Goal: Transaction & Acquisition: Purchase product/service

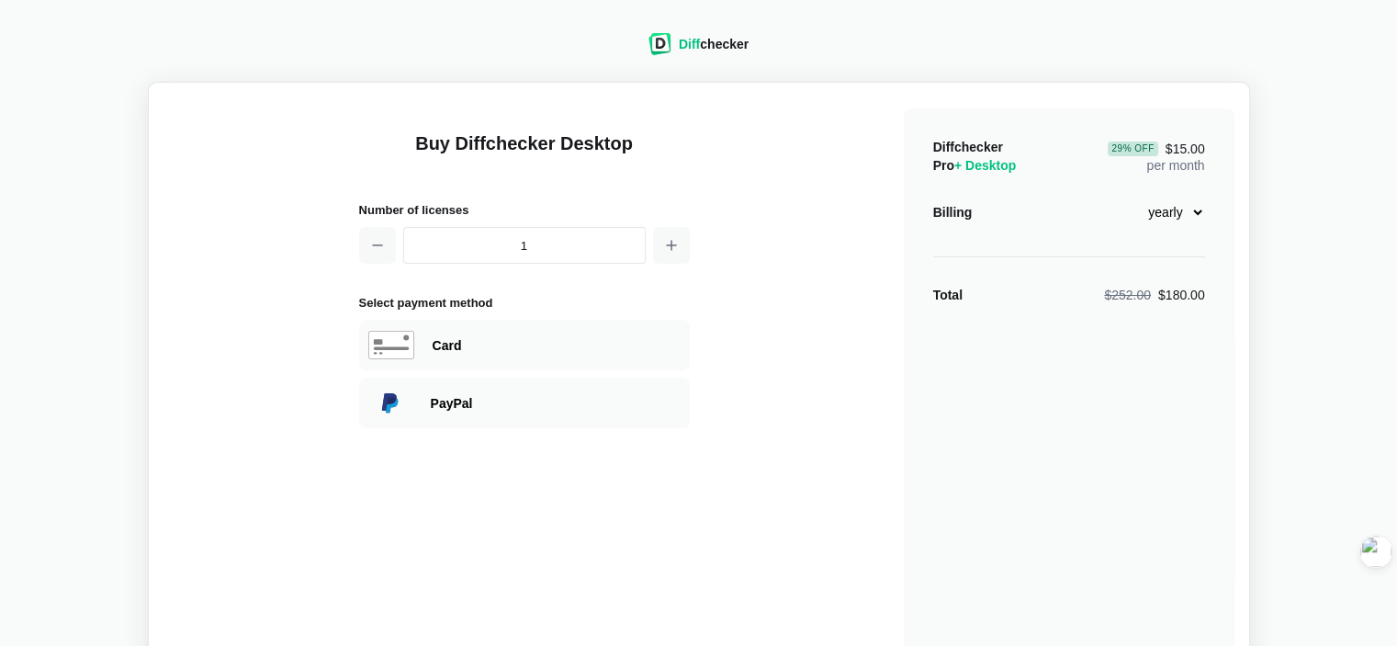
click at [1191, 214] on select "monthly yearly" at bounding box center [1165, 212] width 79 height 31
click at [1126, 197] on select "monthly yearly" at bounding box center [1165, 212] width 79 height 31
click at [1196, 217] on select "monthly yearly" at bounding box center [1165, 212] width 79 height 31
click at [1126, 197] on select "monthly yearly" at bounding box center [1165, 212] width 79 height 31
click at [1187, 210] on select "monthly yearly" at bounding box center [1165, 212] width 79 height 31
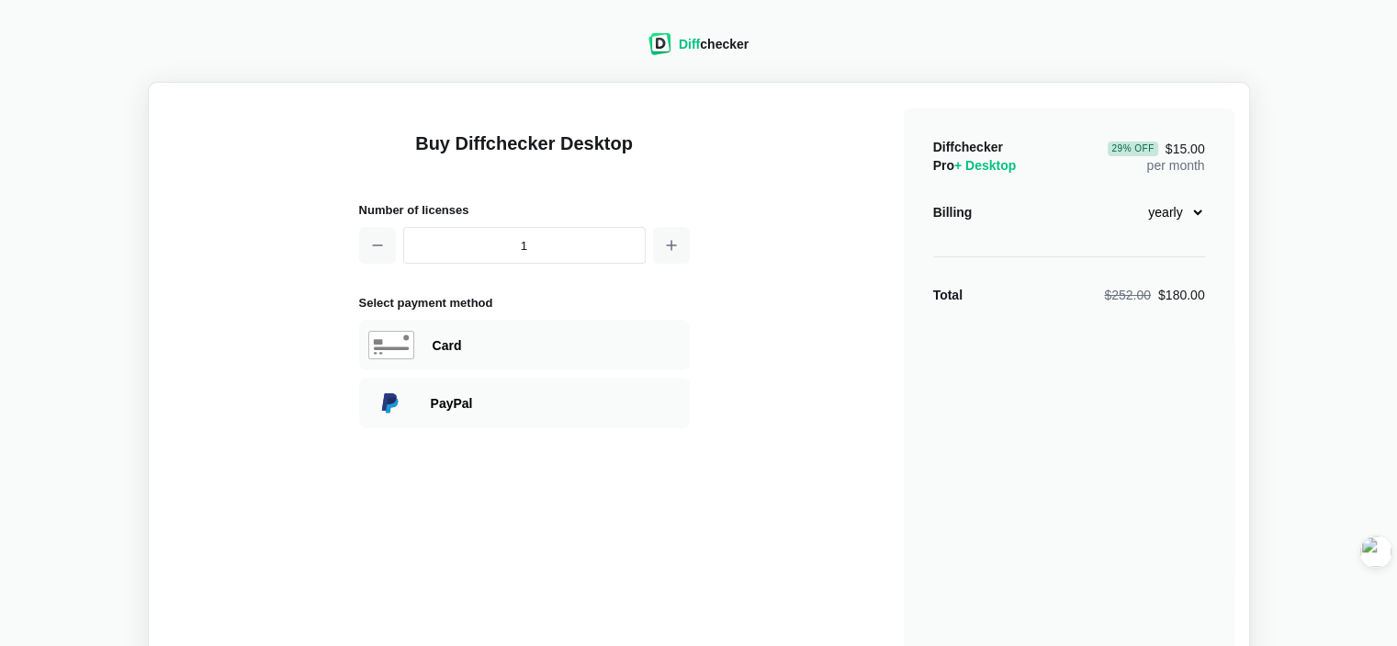
click at [1126, 197] on select "monthly yearly" at bounding box center [1165, 212] width 79 height 31
click at [1171, 212] on select "monthly yearly" at bounding box center [1165, 212] width 79 height 31
select select "desktop-monthly-21"
click at [1126, 197] on select "monthly yearly" at bounding box center [1165, 212] width 79 height 31
click at [1134, 341] on div "Diffchecker Pro + Desktop $21.00 per month Billing monthly yearly Total $21.00" at bounding box center [1069, 439] width 331 height 662
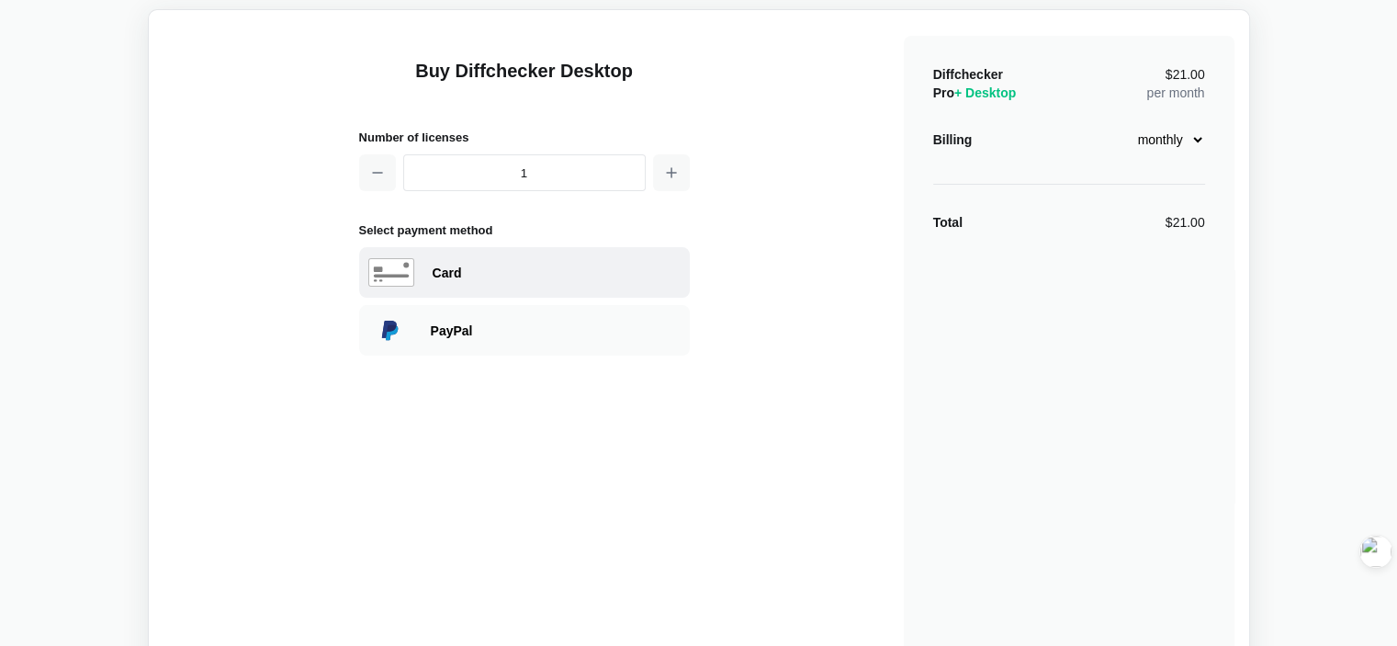
scroll to position [68, 0]
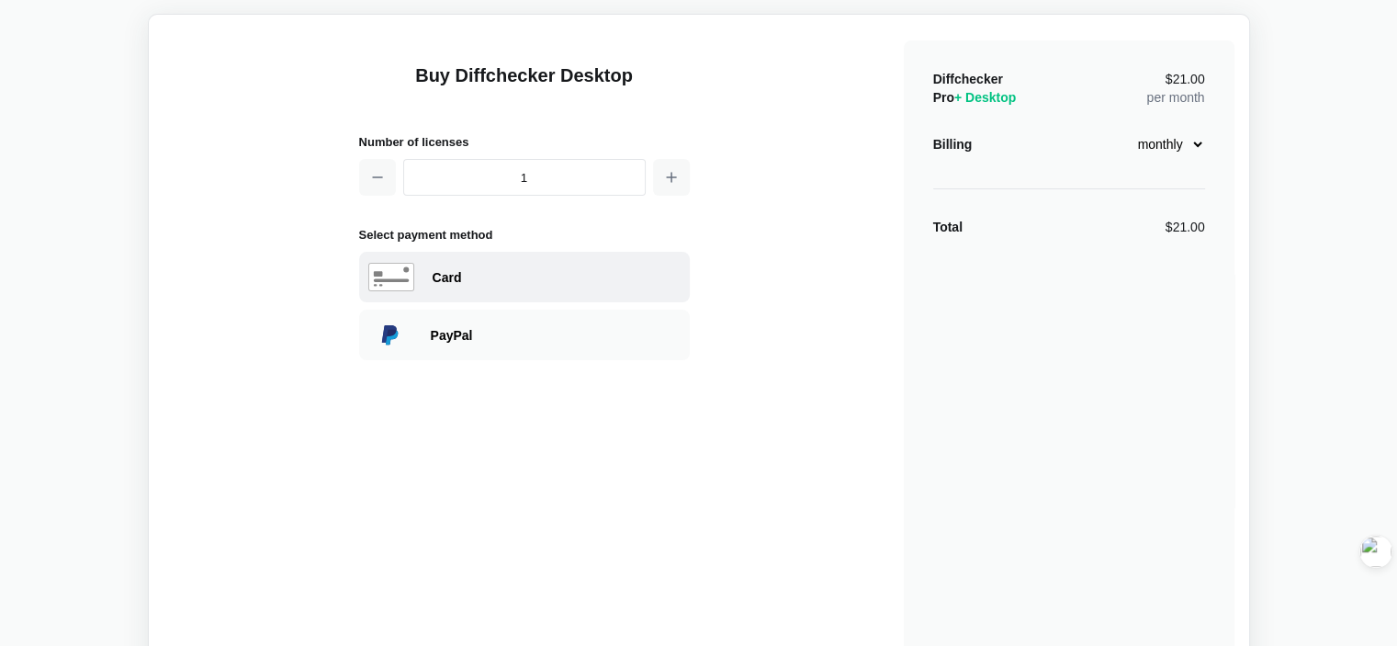
click at [546, 271] on div "Card" at bounding box center [557, 277] width 248 height 18
select select "[GEOGRAPHIC_DATA]"
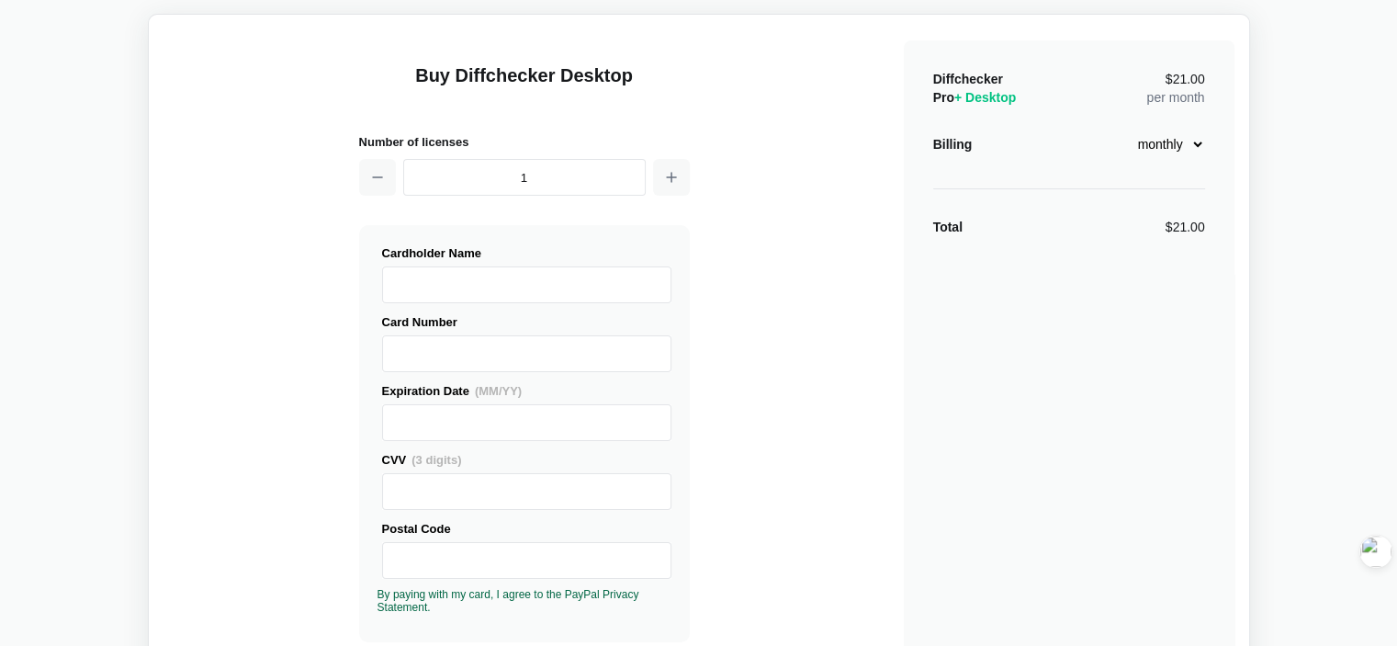
click at [829, 324] on div "Buy Diffchecker Desktop Number of licenses 1 Visa MasterCard Union Pay American…" at bounding box center [699, 632] width 1071 height 1207
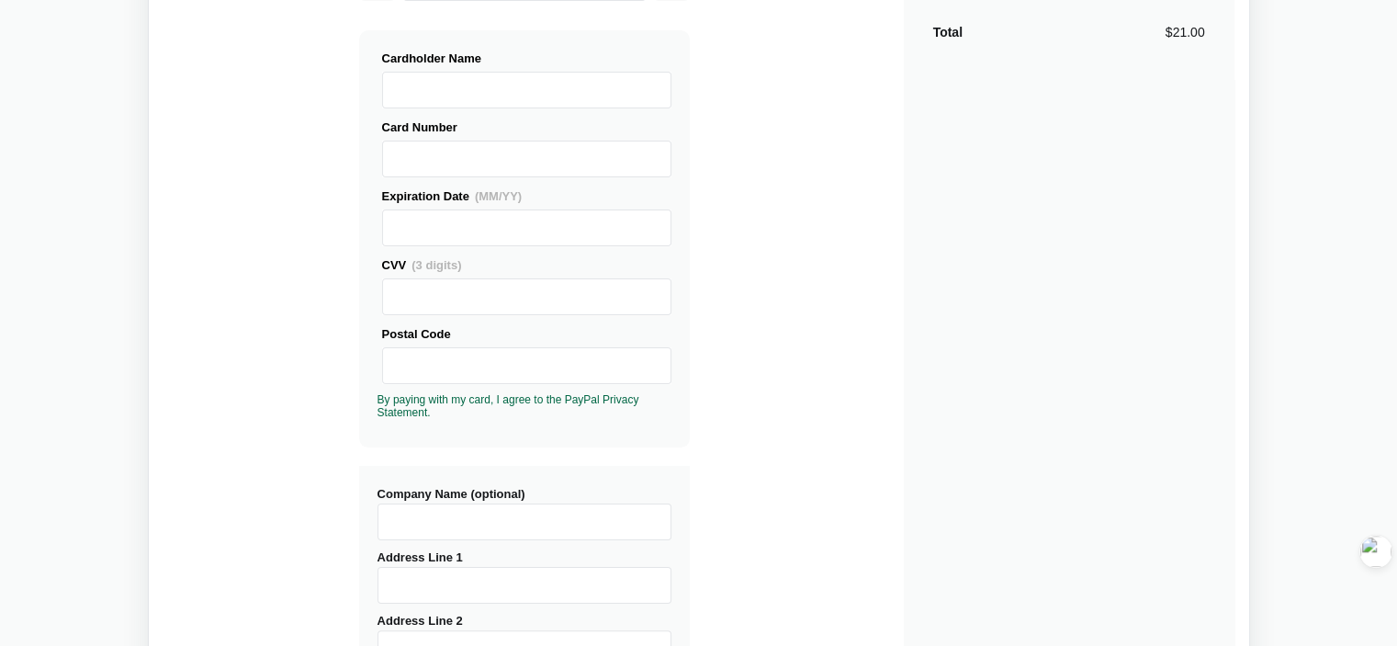
scroll to position [0, 0]
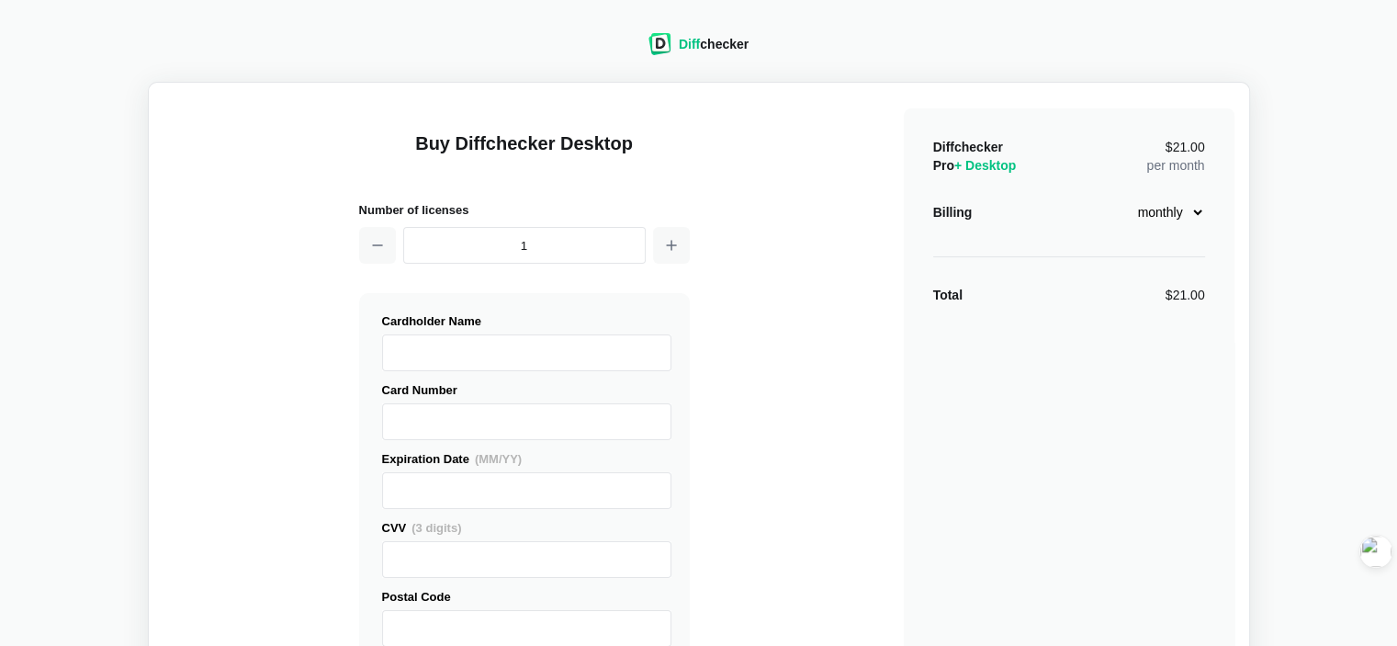
click at [708, 45] on div "Diff checker" at bounding box center [714, 44] width 70 height 18
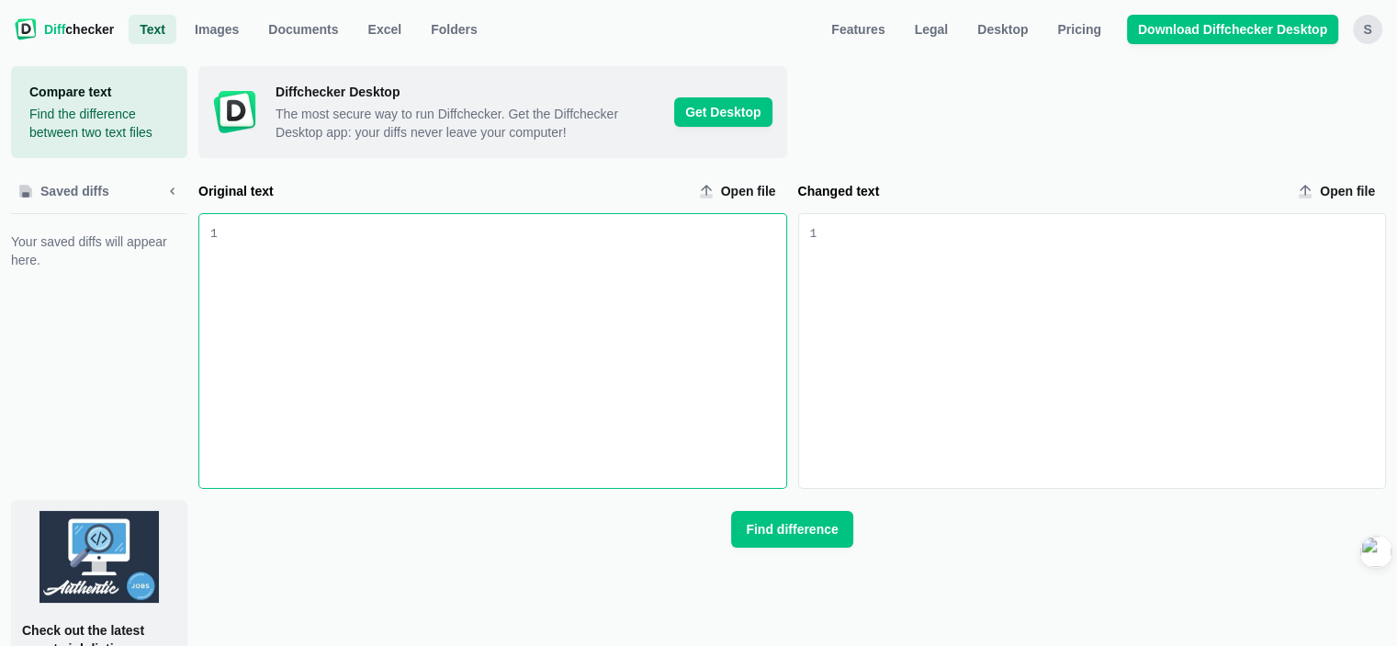
click at [900, 128] on div at bounding box center [1092, 112] width 589 height 92
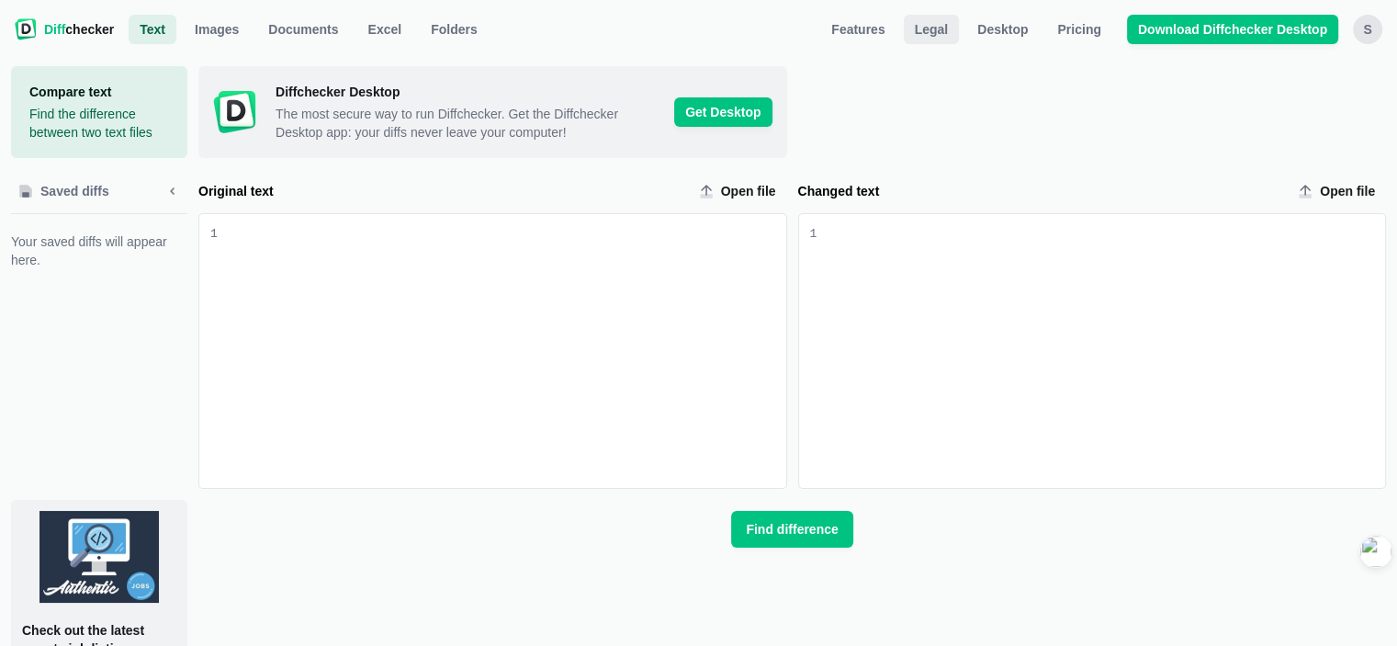
click at [945, 34] on span "Legal" at bounding box center [931, 29] width 41 height 18
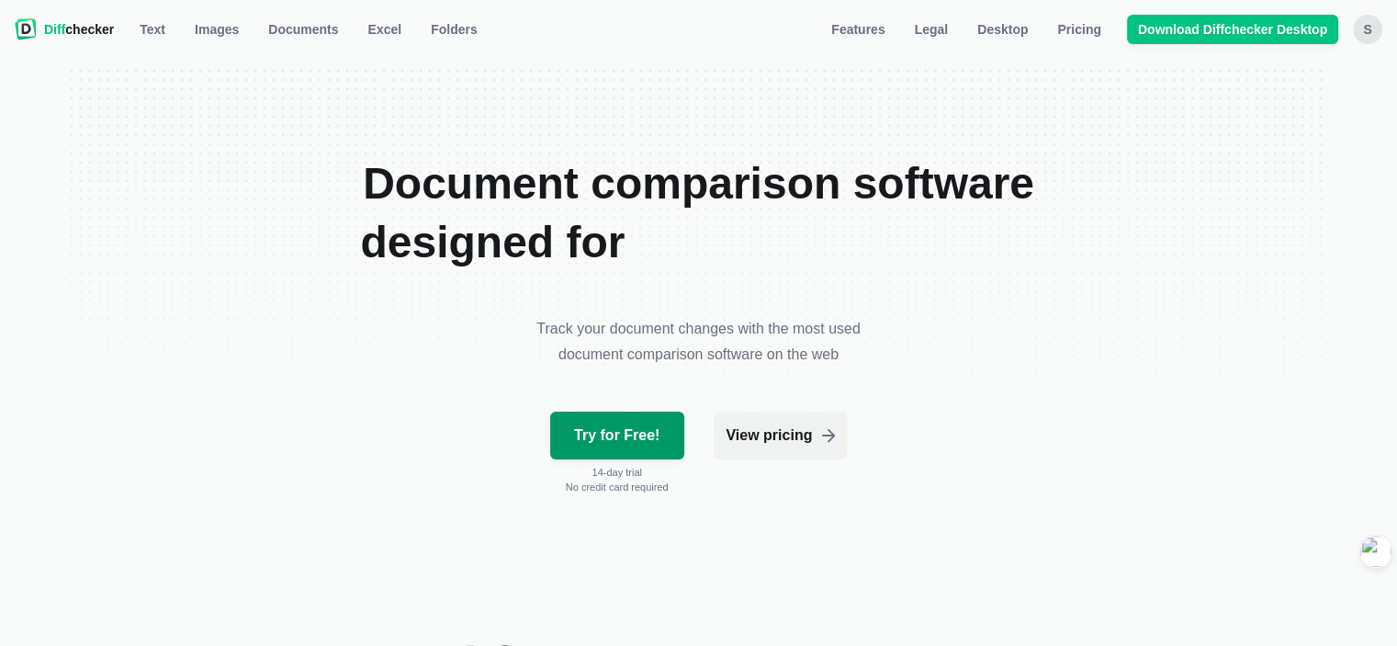
click at [620, 437] on span "Try for Free!" at bounding box center [617, 435] width 93 height 18
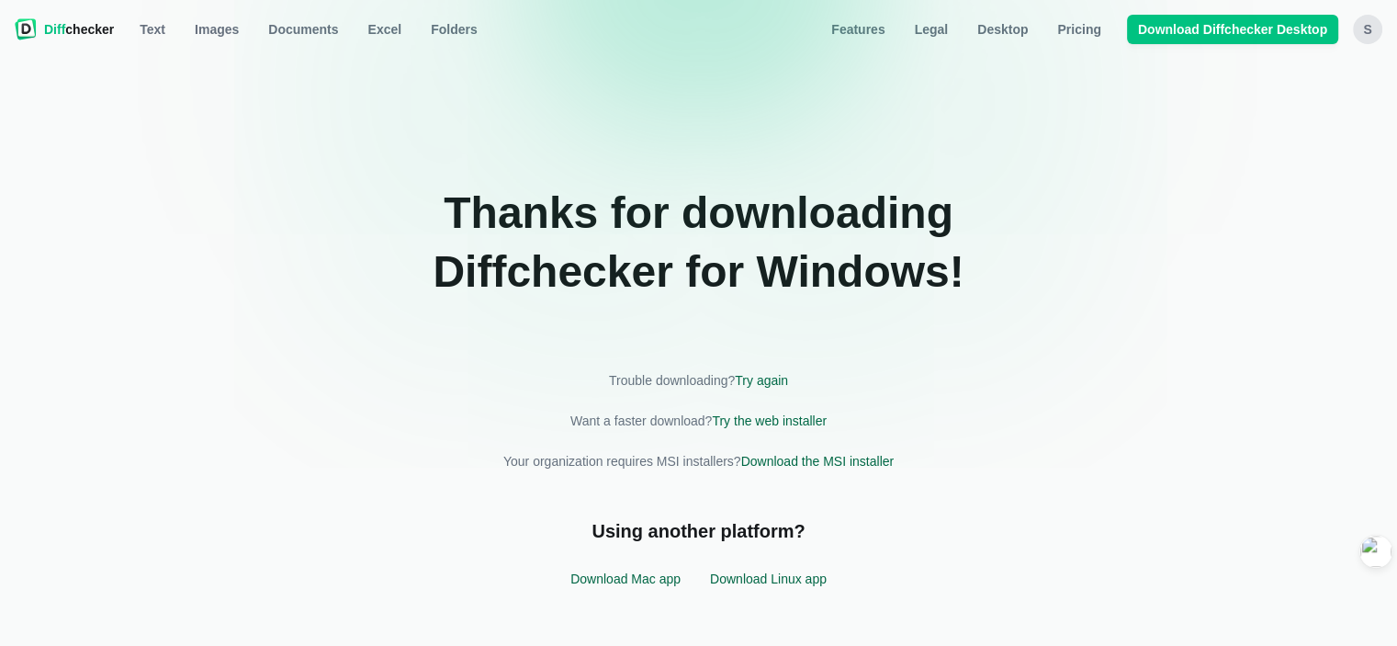
click at [1371, 21] on div "s" at bounding box center [1367, 29] width 29 height 29
click at [1233, 190] on button "Sign out" at bounding box center [1296, 186] width 158 height 29
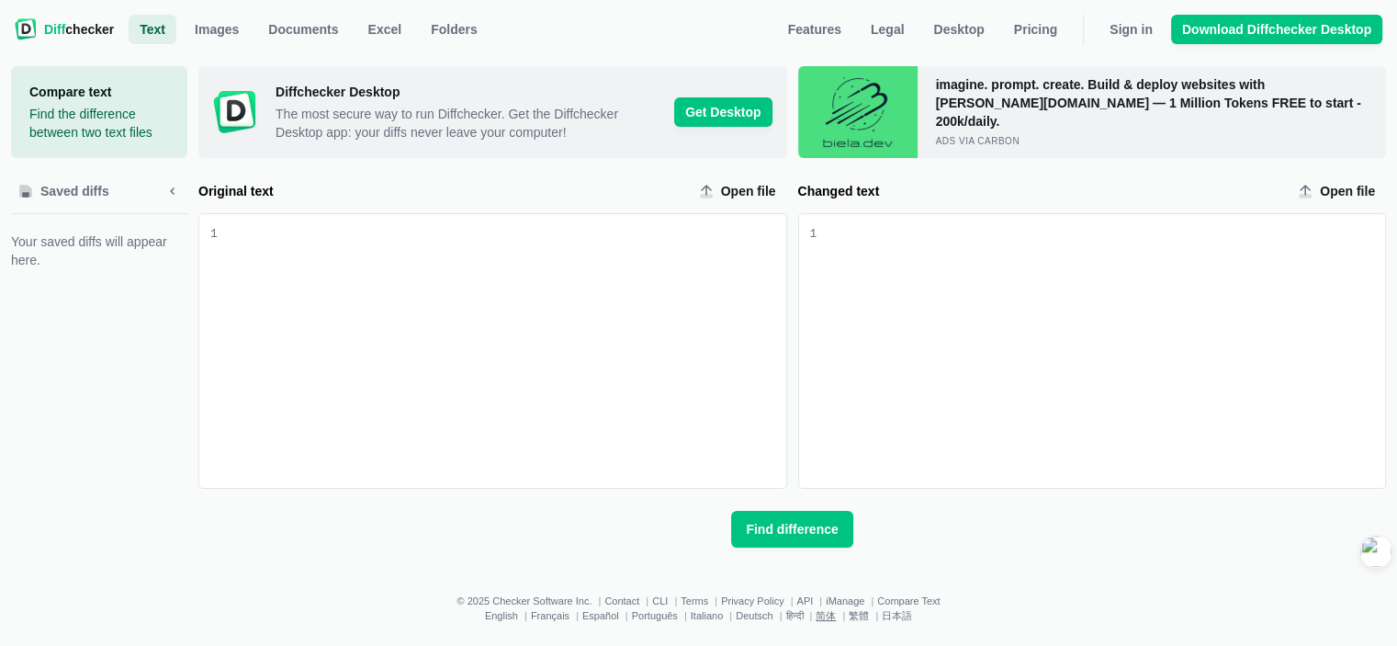
click at [827, 613] on link "简体" at bounding box center [826, 615] width 20 height 11
